Goal: Task Accomplishment & Management: Manage account settings

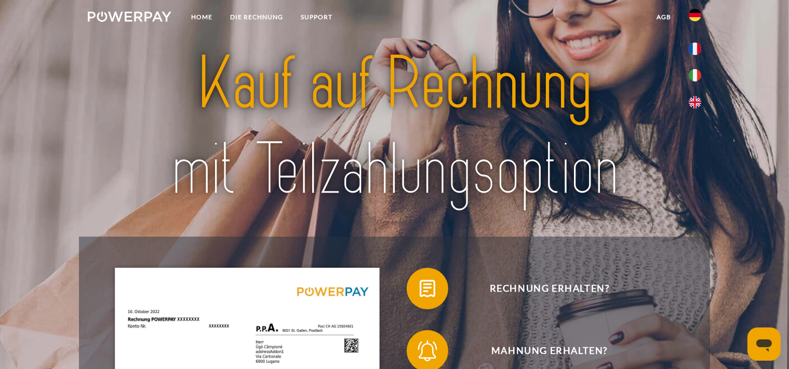
click at [695, 74] on img at bounding box center [695, 75] width 12 height 12
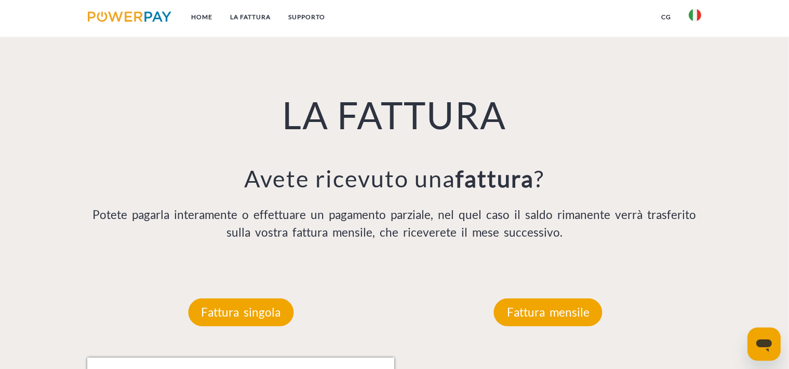
scroll to position [773, 0]
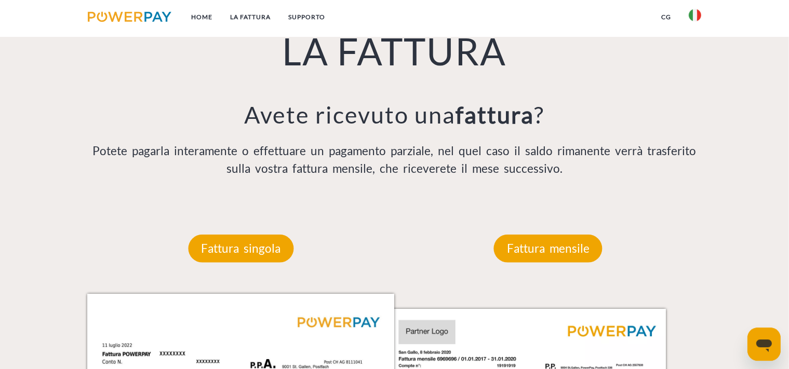
click at [666, 18] on link "CG" at bounding box center [667, 17] width 28 height 19
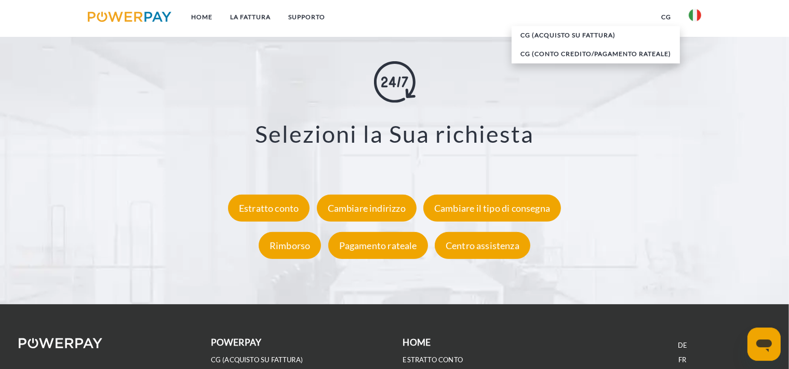
scroll to position [1996, 0]
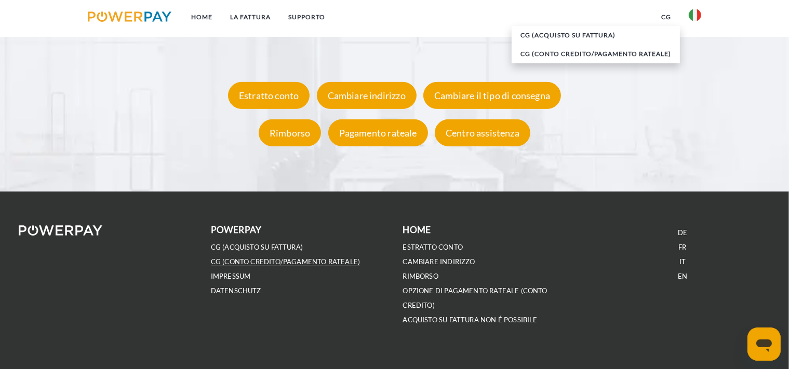
click at [294, 259] on link "CG (Conto Credito/Pagamento rateale)" at bounding box center [285, 262] width 149 height 9
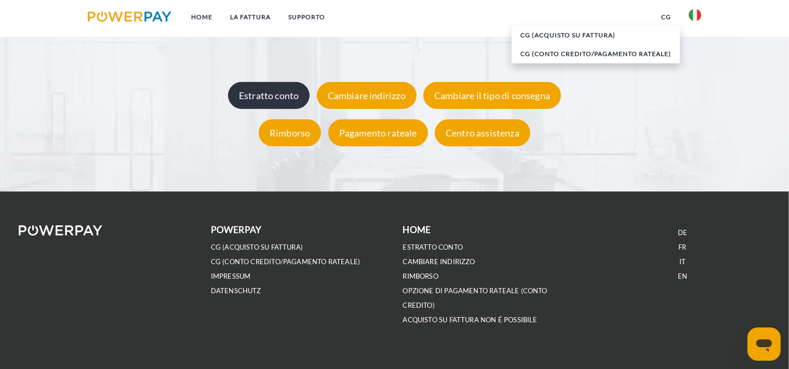
click at [260, 103] on div "Estratto conto" at bounding box center [269, 95] width 82 height 27
click at [148, 16] on img at bounding box center [130, 16] width 84 height 10
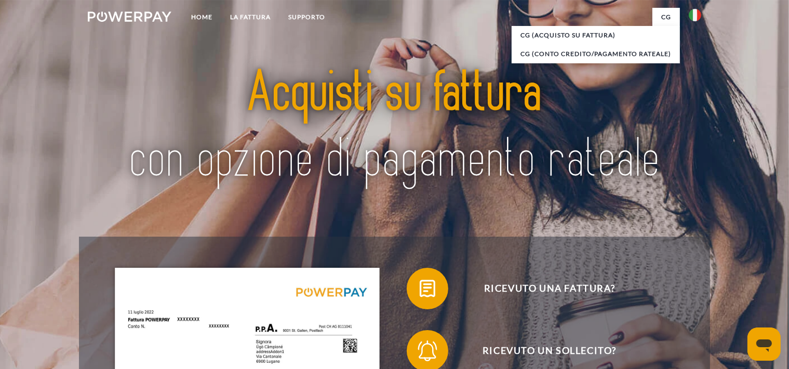
scroll to position [0, 0]
click at [315, 16] on link "Supporto" at bounding box center [307, 17] width 55 height 19
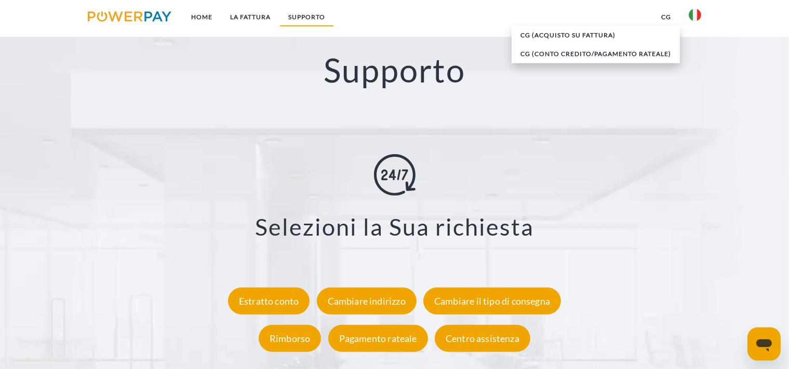
scroll to position [1789, 0]
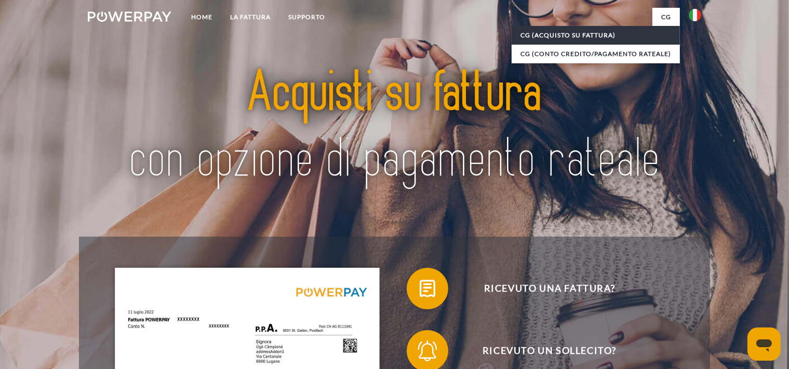
click at [573, 35] on link "CG (Acquisto su fattura)" at bounding box center [596, 35] width 168 height 19
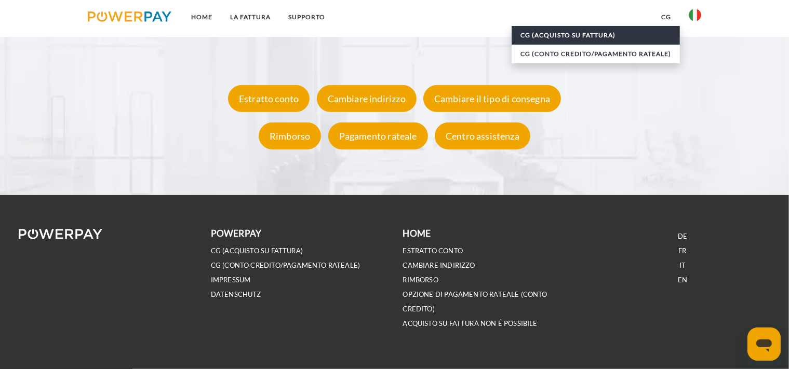
scroll to position [1996, 0]
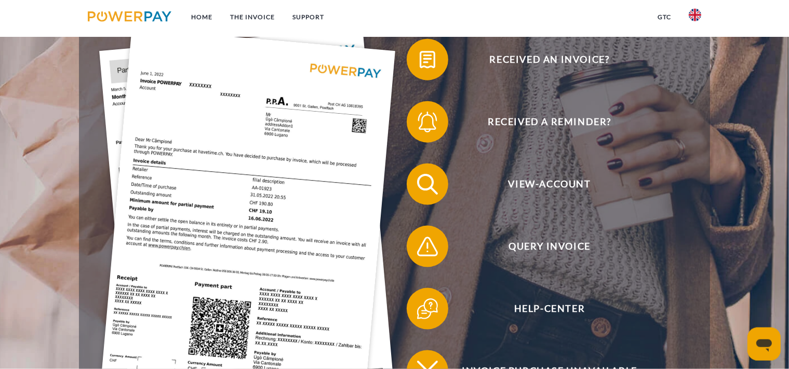
scroll to position [215, 0]
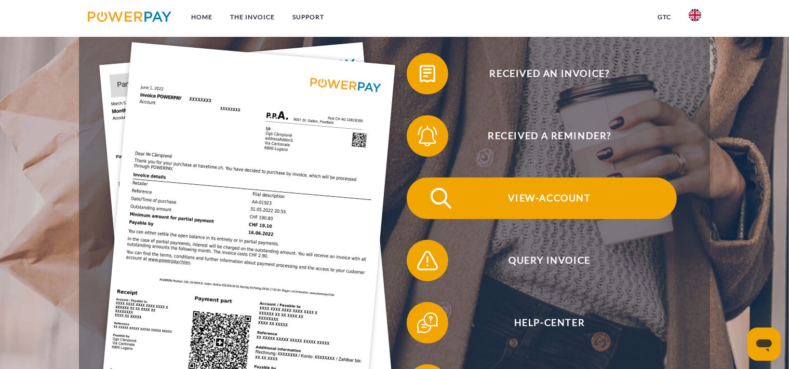
click at [545, 202] on span "View-Account" at bounding box center [549, 199] width 255 height 42
